Goal: Information Seeking & Learning: Find specific fact

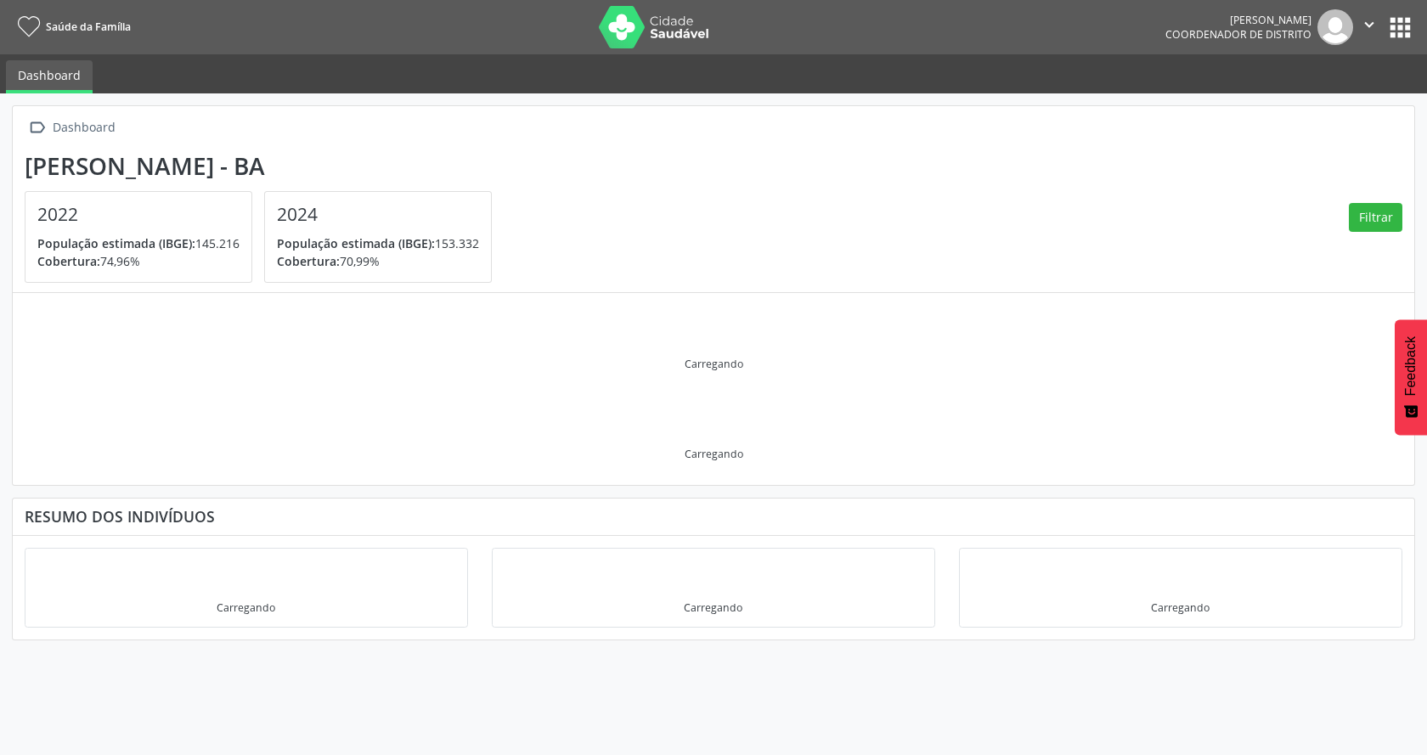
click at [1388, 31] on button "apps" at bounding box center [1400, 28] width 30 height 30
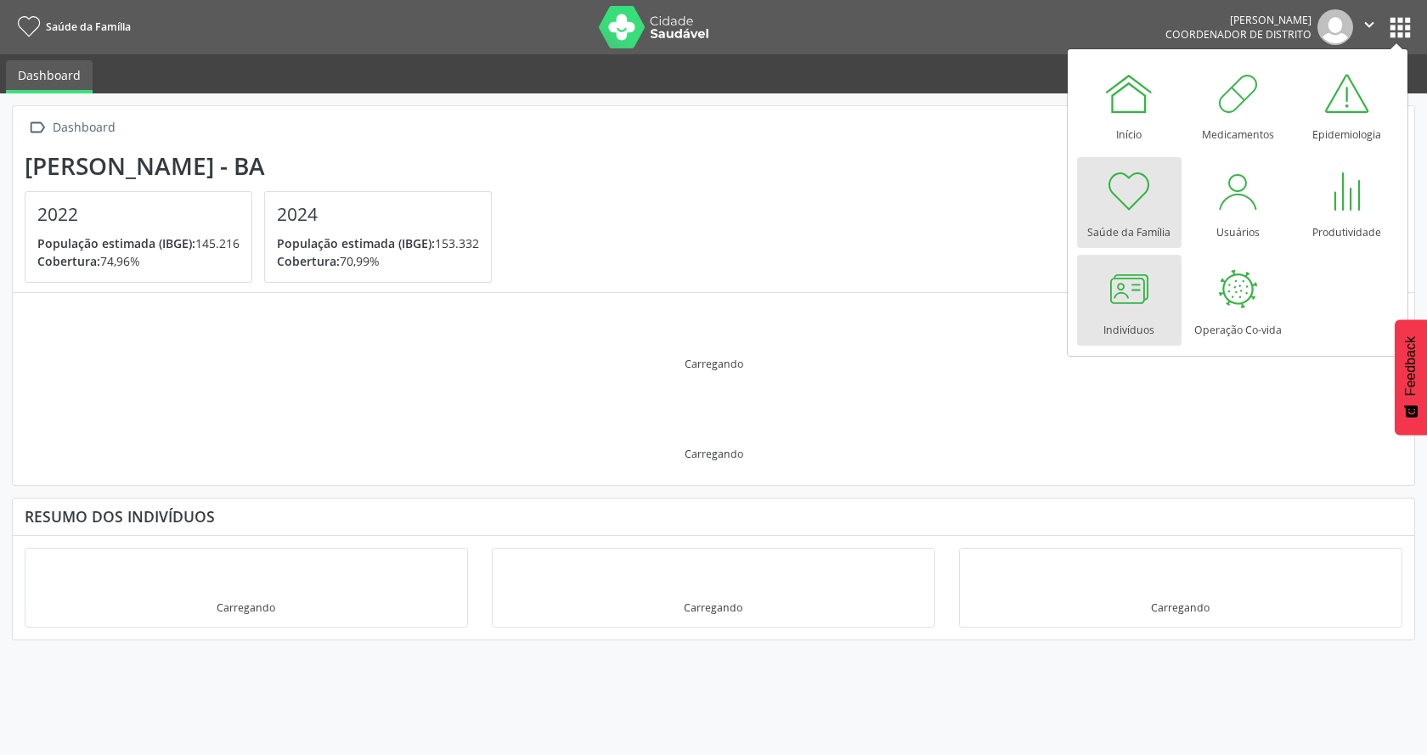
click at [1147, 290] on div at bounding box center [1128, 288] width 51 height 51
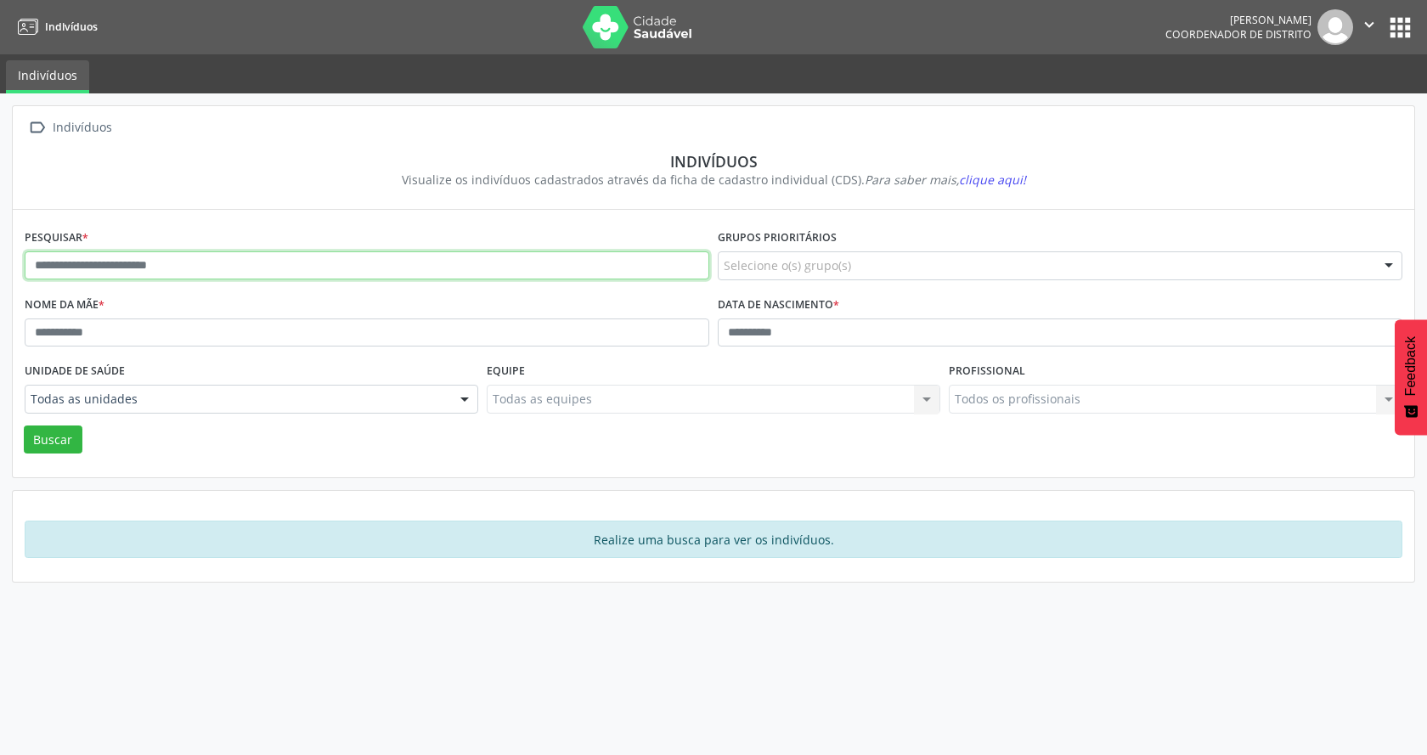
click at [244, 262] on input "text" at bounding box center [367, 265] width 685 height 29
type input "********"
click at [60, 436] on button "Buscar" at bounding box center [53, 439] width 59 height 29
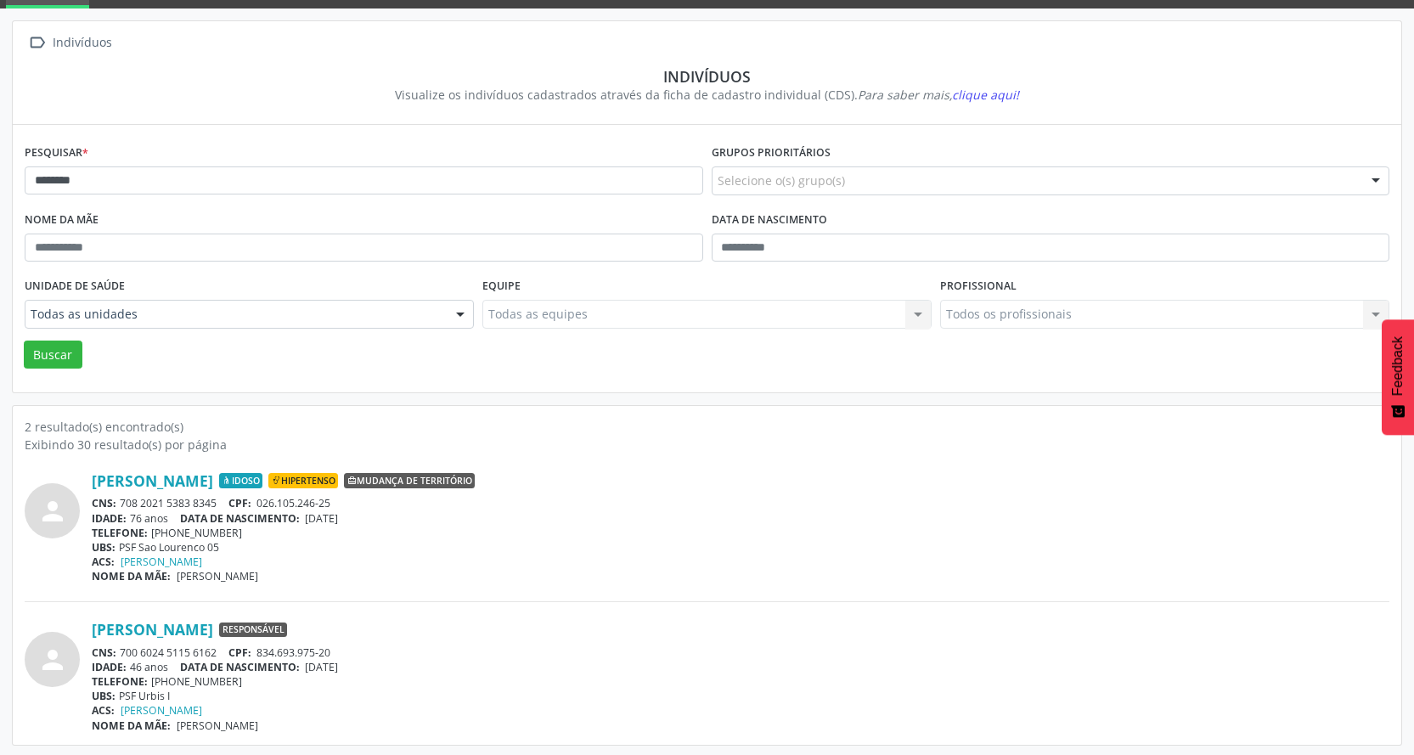
scroll to position [87, 0]
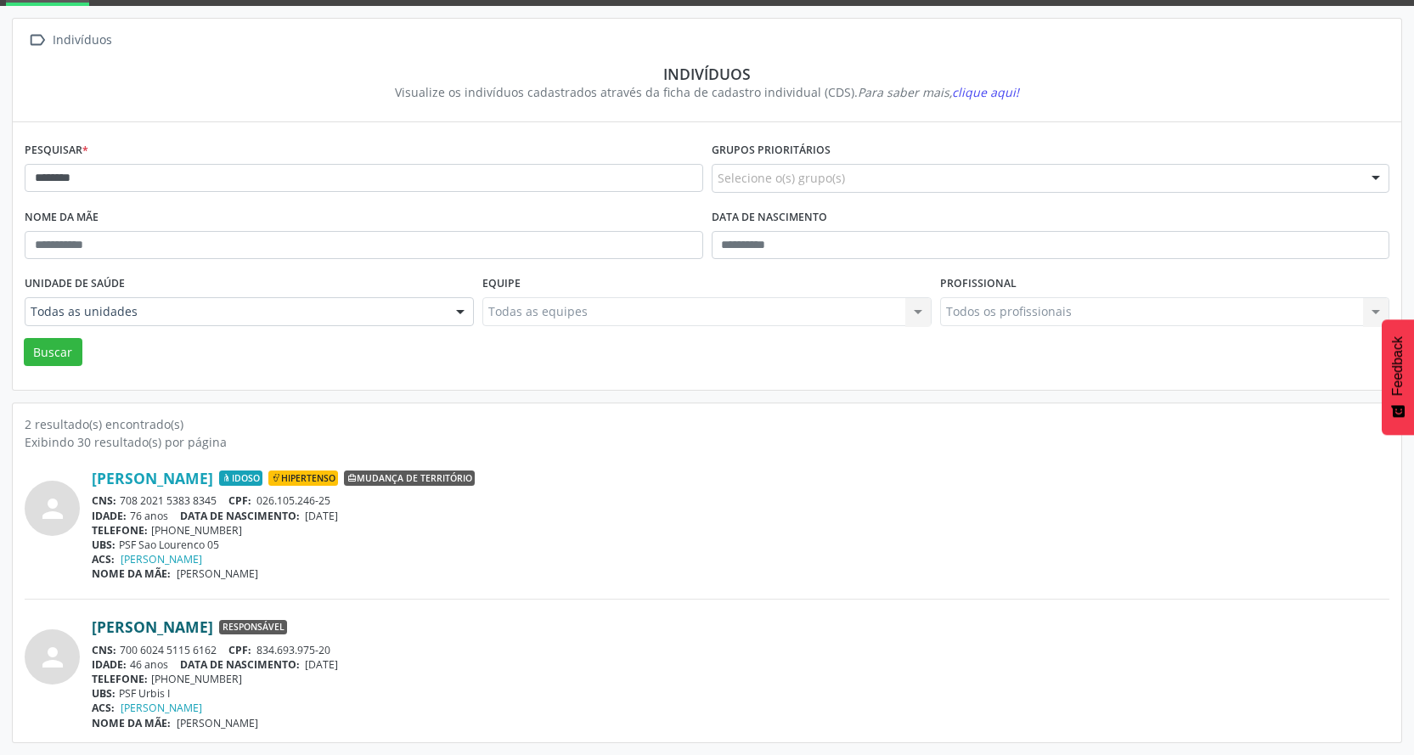
click at [197, 628] on link "Anelizia Souza Degobi" at bounding box center [152, 626] width 121 height 19
